Goal: Task Accomplishment & Management: Manage account settings

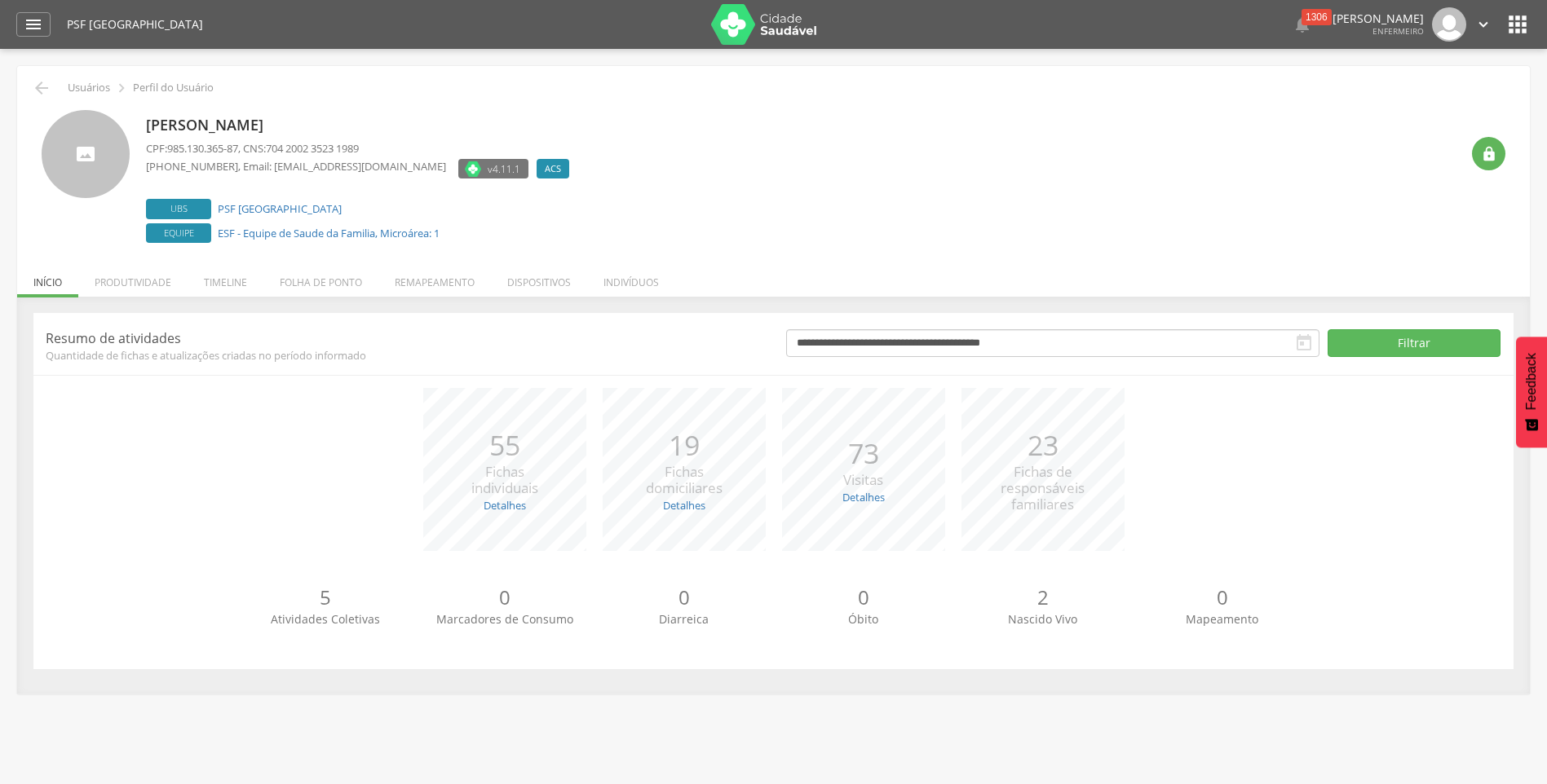
click at [1035, 473] on span "Fichas de responsáveis familiares" at bounding box center [1043, 488] width 84 height 52
click at [1034, 461] on p "23" at bounding box center [1043, 446] width 84 height 40
click at [313, 283] on li "Folha de ponto" at bounding box center [321, 278] width 115 height 38
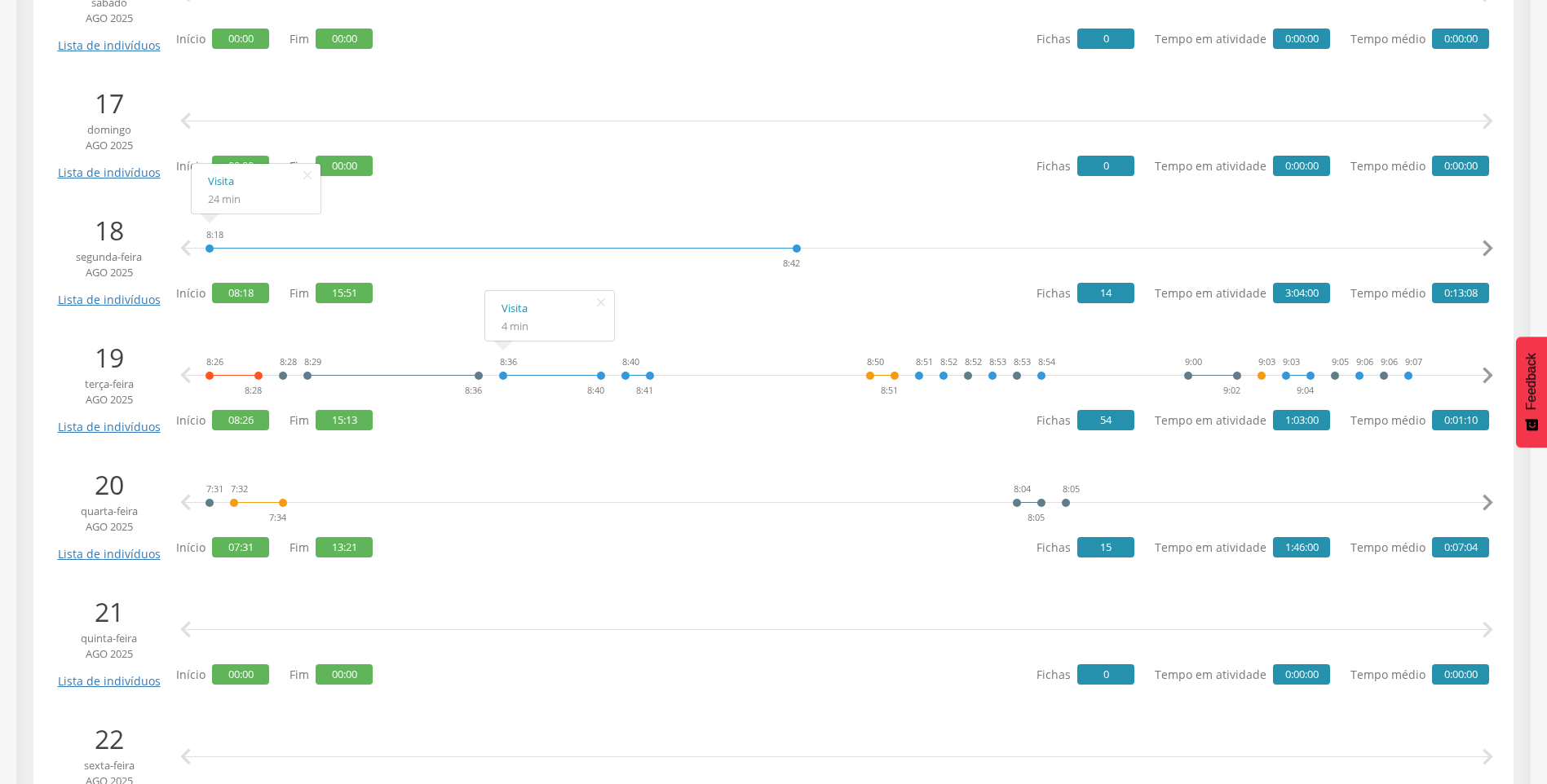
scroll to position [2446, 0]
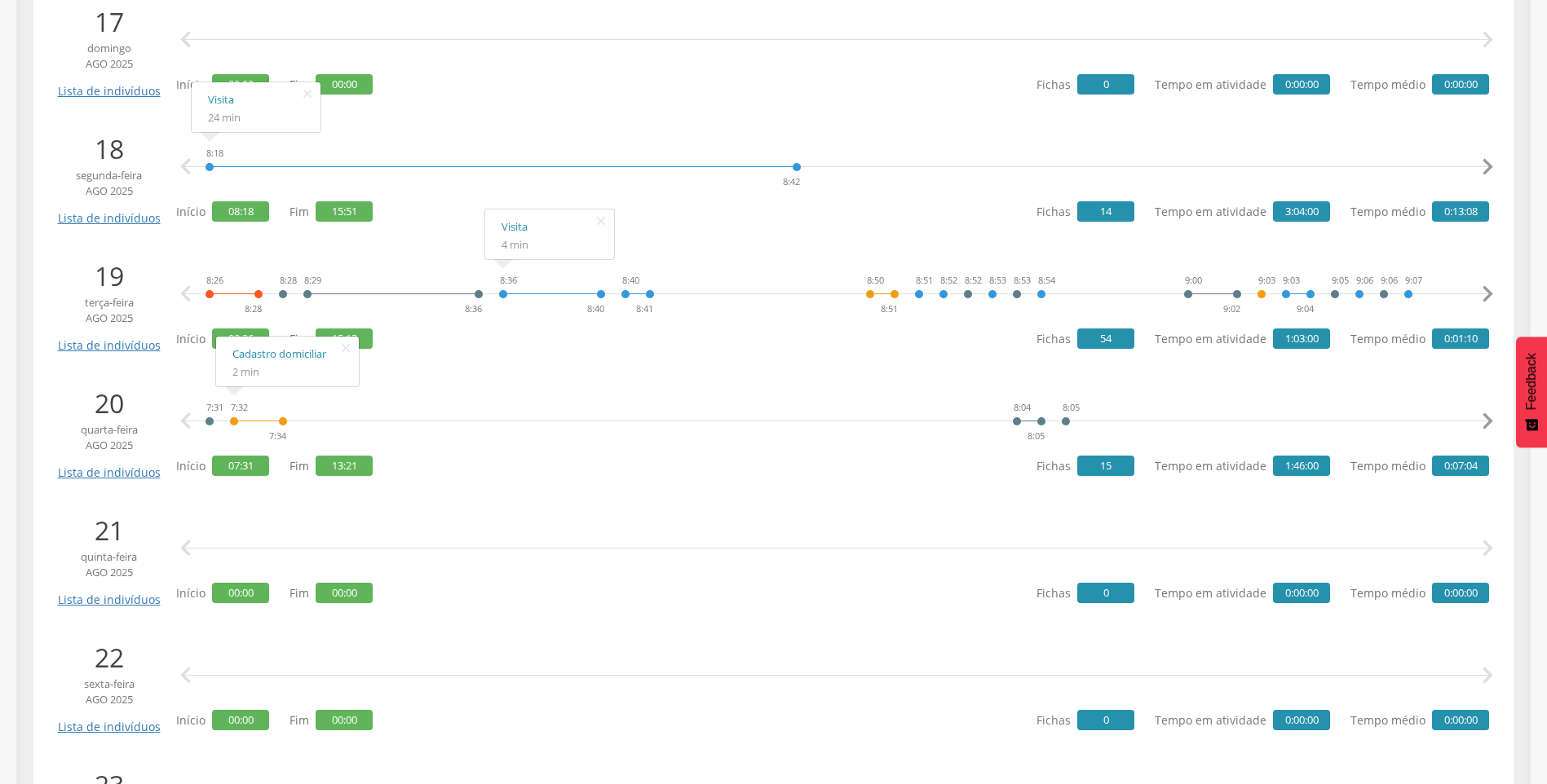
click at [230, 418] on div "7:32 7:34" at bounding box center [258, 421] width 59 height 49
click at [209, 417] on div "7:31" at bounding box center [209, 421] width 10 height 49
click at [138, 476] on link "Lista de indivíduos" at bounding box center [108, 467] width 110 height 29
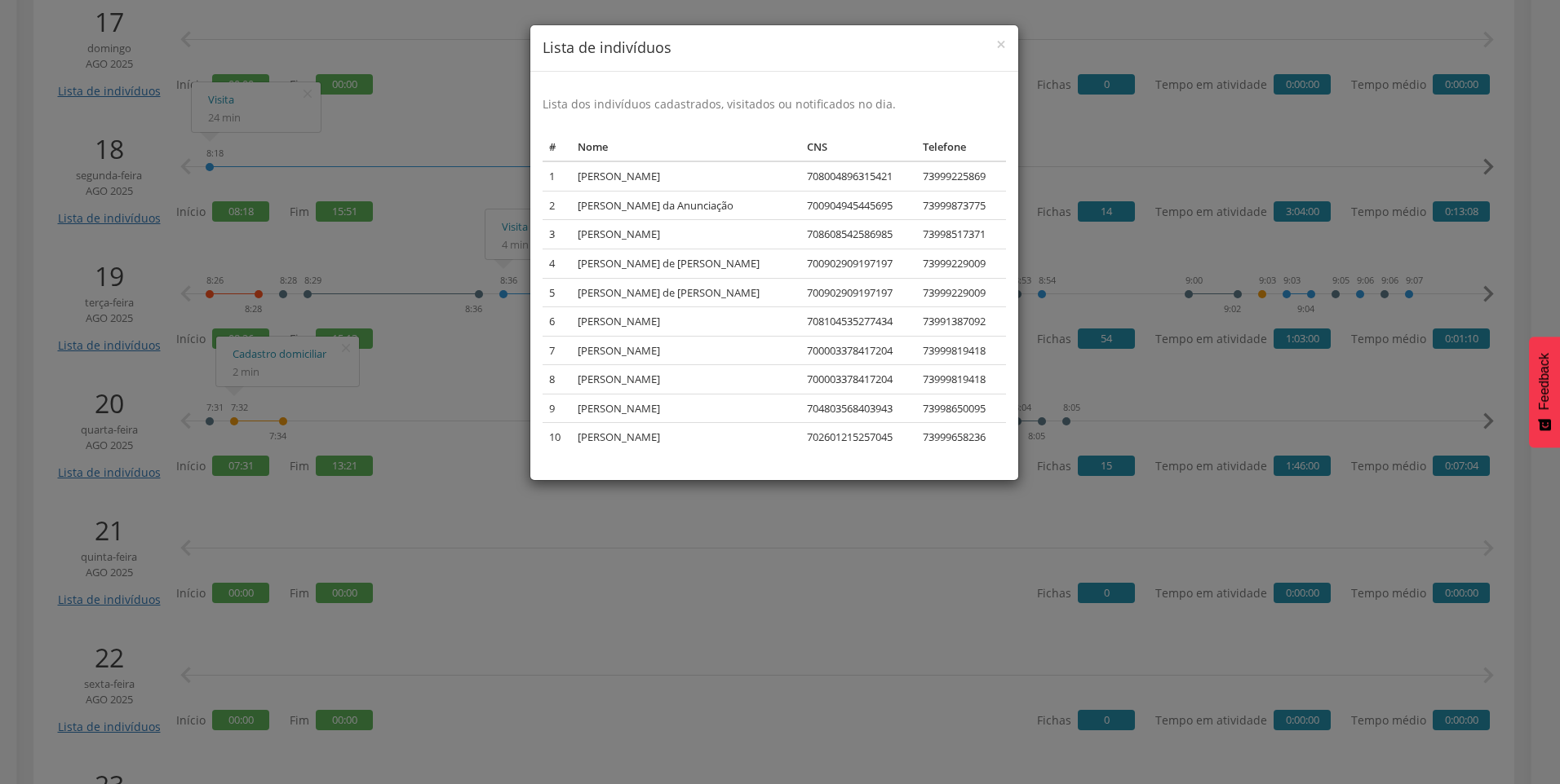
click at [451, 618] on div "× Lista de indivíduos Lista dos indivíduos cadastrados, visitados ou notificado…" at bounding box center [780, 392] width 1560 height 784
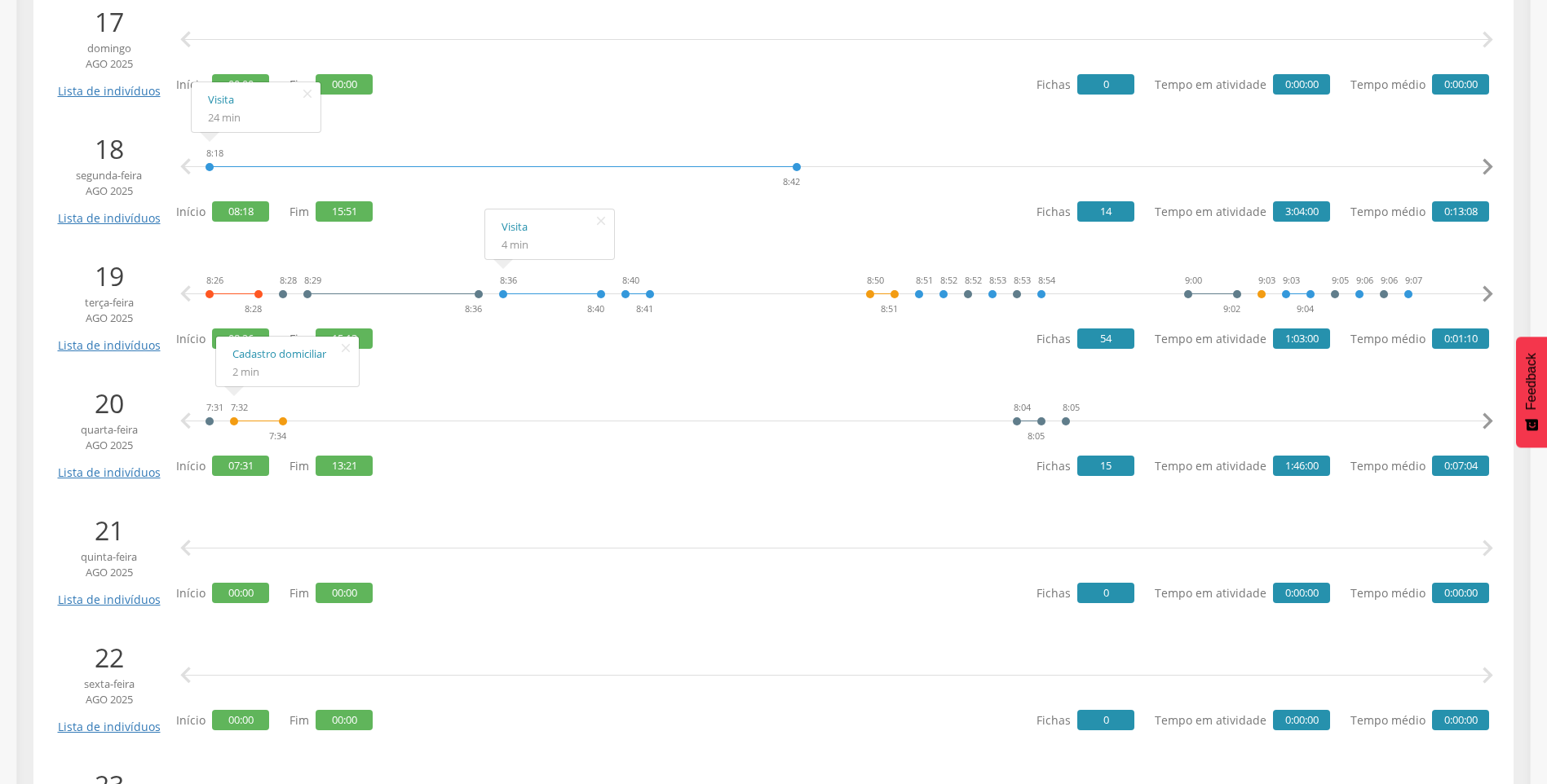
click at [1097, 472] on span "15" at bounding box center [1105, 465] width 57 height 20
click at [1304, 472] on span "1:46:00" at bounding box center [1300, 465] width 57 height 20
click at [1447, 468] on span "0:07:04" at bounding box center [1460, 465] width 57 height 20
click at [1488, 418] on icon "" at bounding box center [1488, 421] width 33 height 33
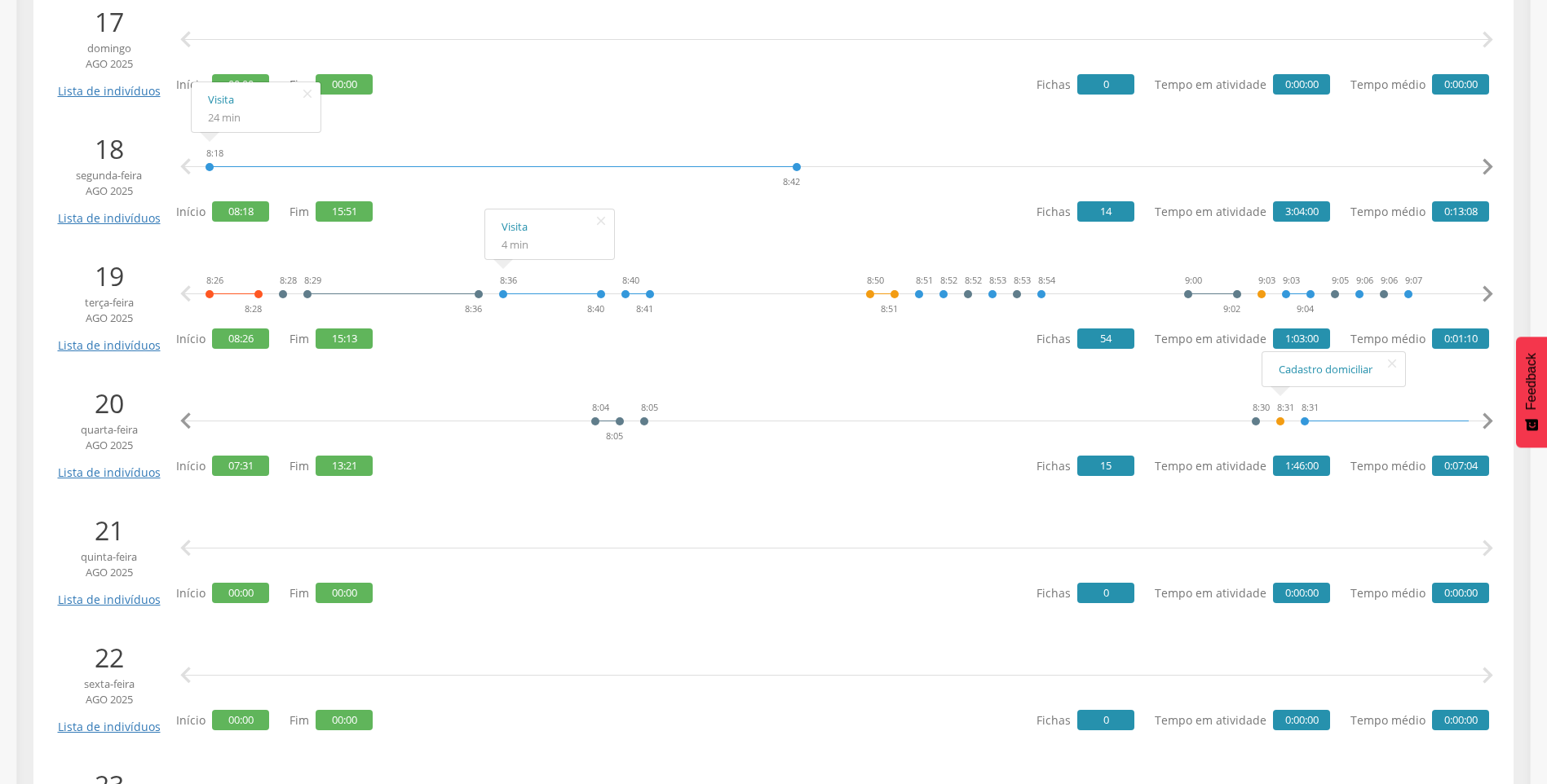
click at [1277, 420] on div "8:31" at bounding box center [1280, 421] width 10 height 49
click at [1300, 372] on link "Cadastro domiciliar" at bounding box center [1333, 369] width 110 height 20
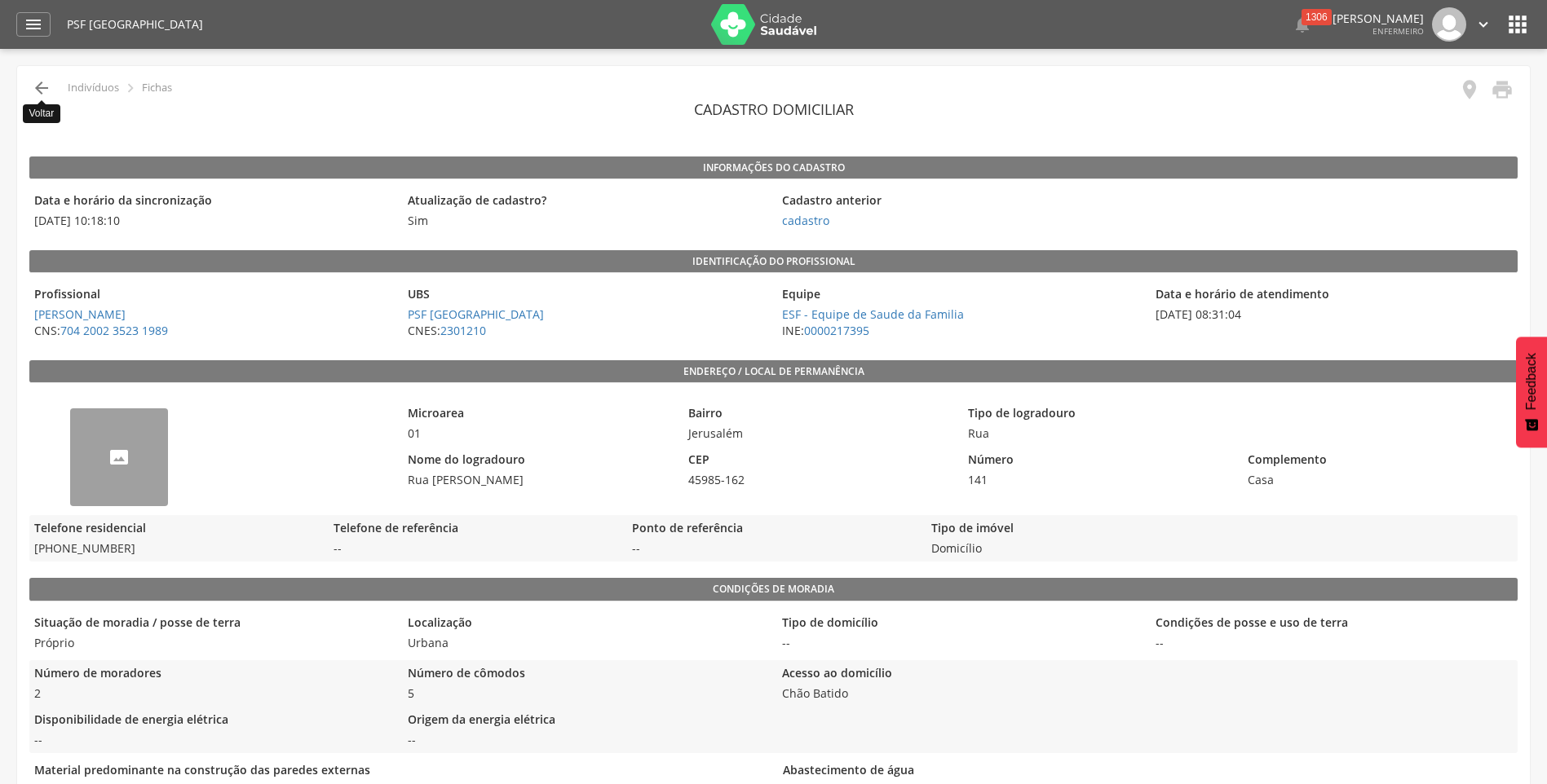
click at [35, 84] on icon "" at bounding box center [41, 88] width 19 height 19
click at [36, 110] on header "Cadastro domiciliar" at bounding box center [774, 109] width 1488 height 30
click at [36, 92] on icon "" at bounding box center [41, 88] width 19 height 19
click at [77, 87] on p "Indivíduos" at bounding box center [94, 88] width 52 height 13
click at [110, 437] on div "--" at bounding box center [119, 458] width 98 height 98
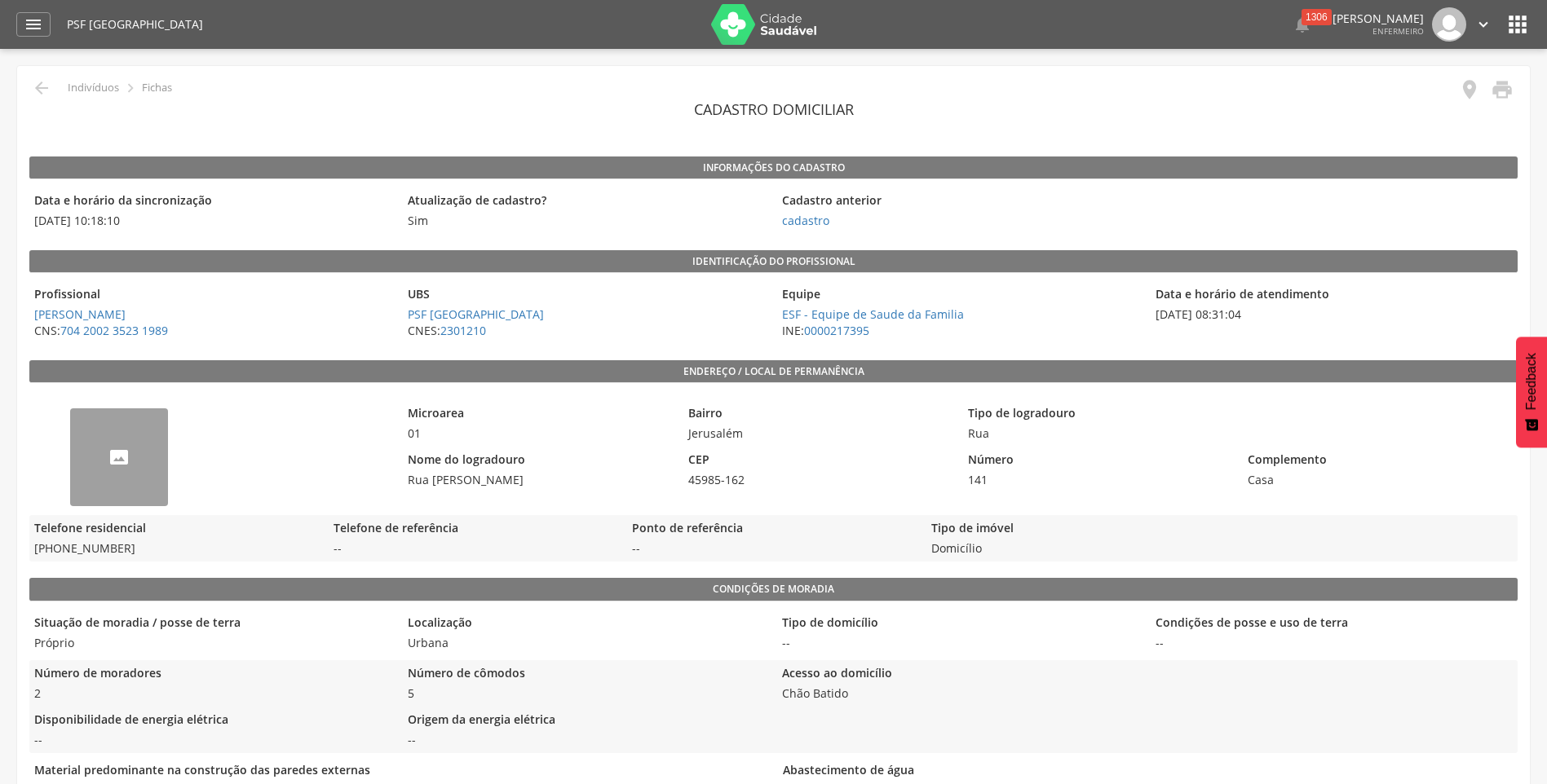
click at [123, 456] on div "--" at bounding box center [119, 458] width 98 height 98
click at [1526, 21] on icon "" at bounding box center [1517, 24] width 26 height 26
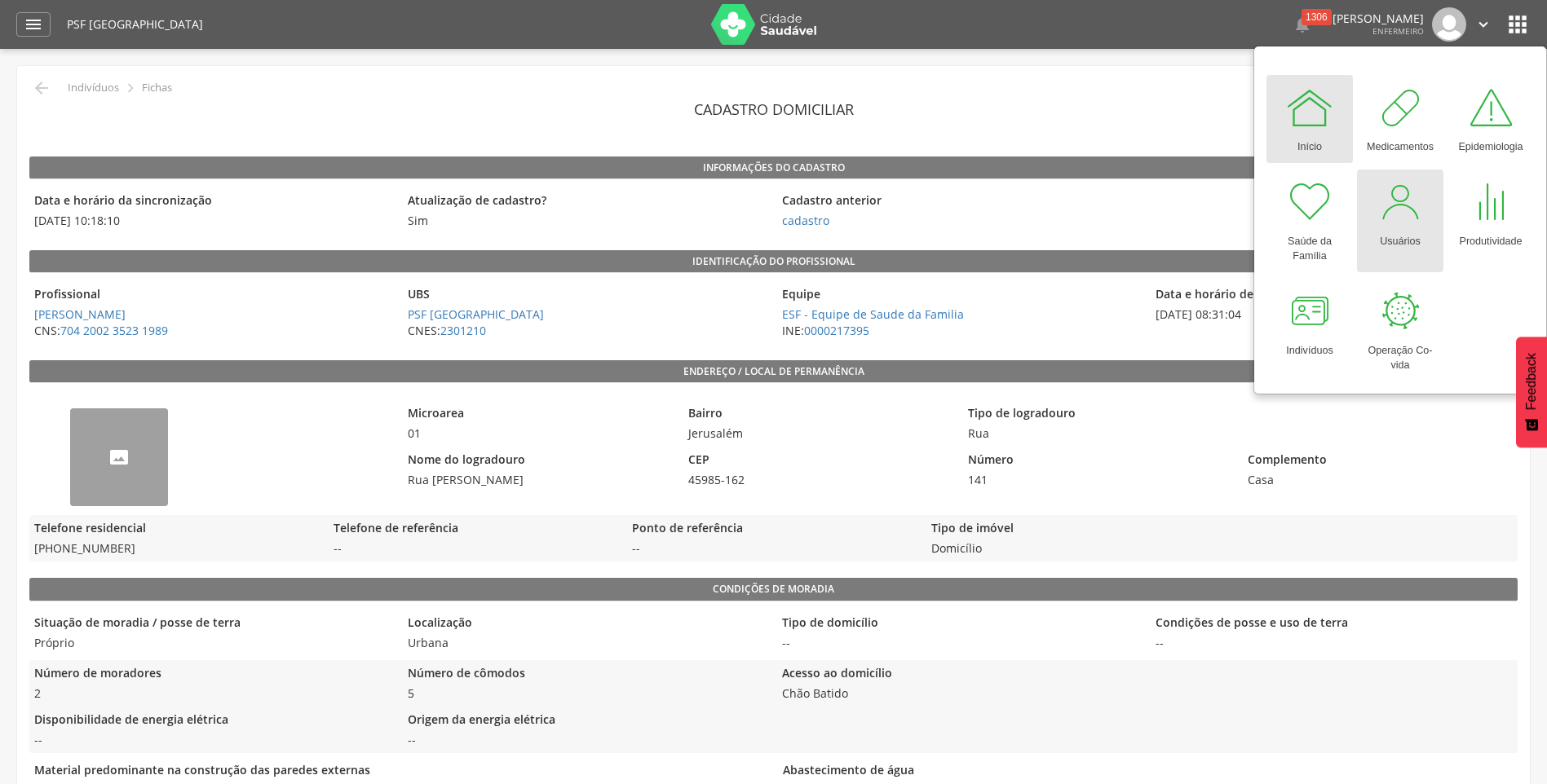
click at [1391, 214] on div at bounding box center [1399, 202] width 49 height 49
